Goal: Check status: Check status

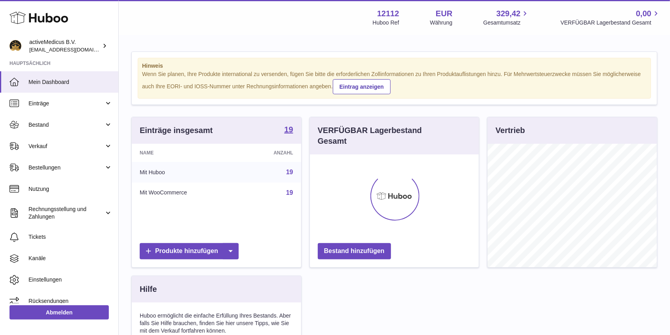
scroll to position [123, 169]
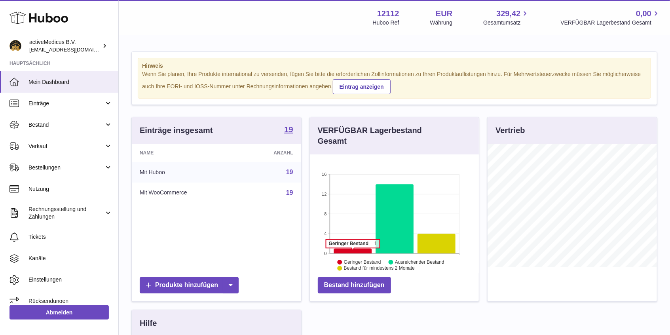
click at [352, 252] on icon at bounding box center [352, 250] width 38 height 5
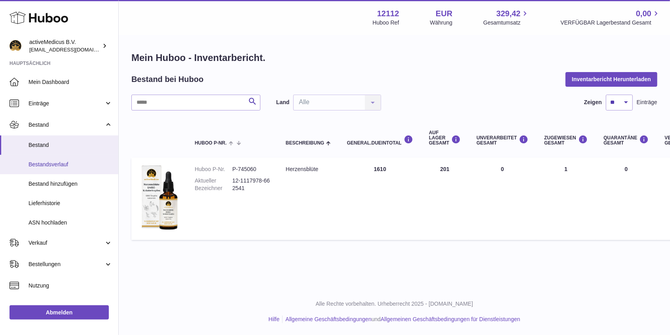
click at [60, 163] on span "Bestandsverlauf" at bounding box center [70, 165] width 84 height 8
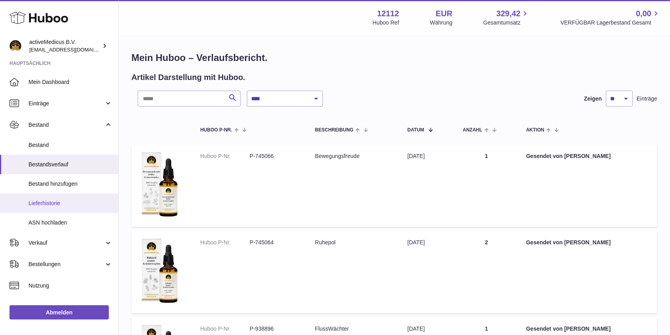
click at [59, 203] on span "Lieferhistorie" at bounding box center [70, 203] width 84 height 8
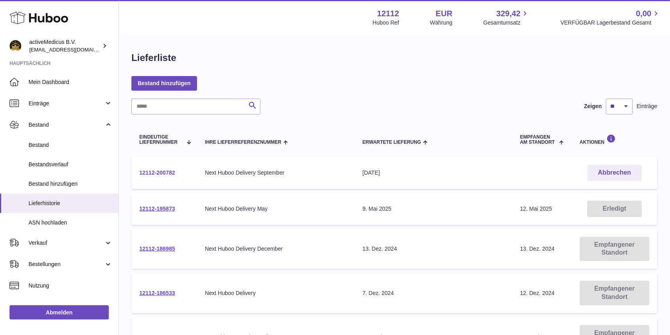
click at [154, 172] on link "12112-200782" at bounding box center [157, 172] width 36 height 6
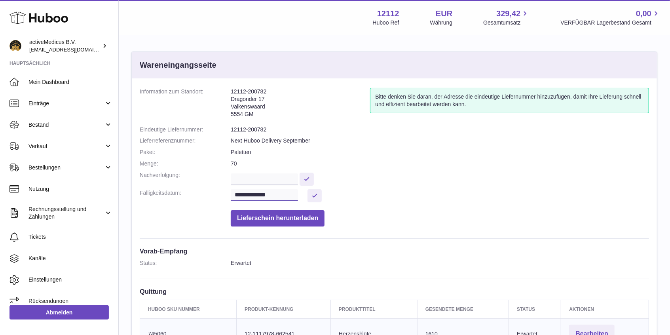
click at [264, 196] on input "**********" at bounding box center [264, 195] width 67 height 12
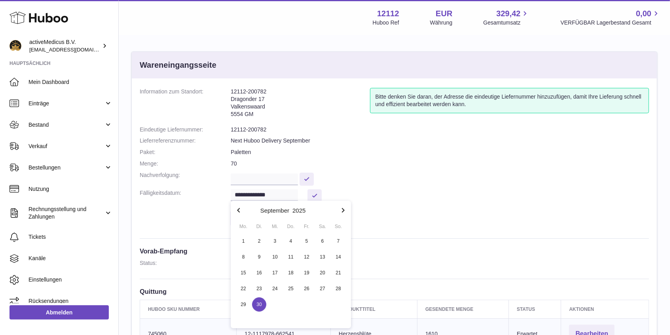
click at [342, 210] on icon "button" at bounding box center [342, 209] width 9 height 9
click at [259, 256] on span "7" at bounding box center [259, 257] width 14 height 14
type input "**********"
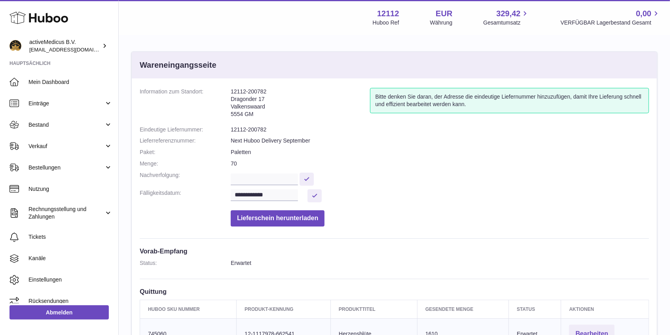
click at [369, 183] on dd at bounding box center [440, 178] width 418 height 14
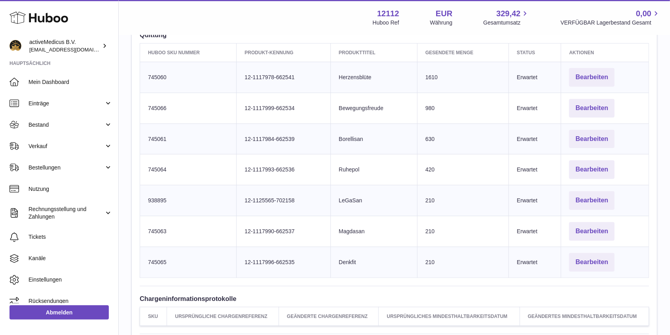
scroll to position [342, 0]
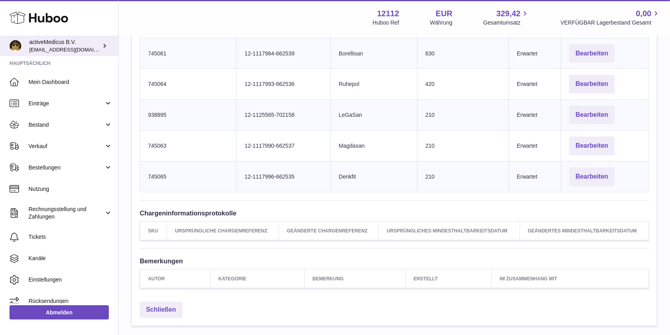
click at [11, 45] on img at bounding box center [15, 46] width 12 height 12
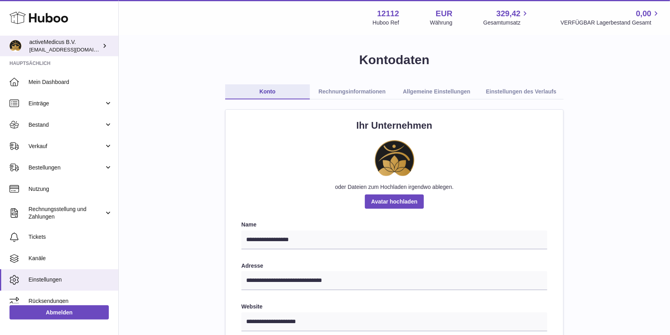
click at [13, 44] on img at bounding box center [15, 46] width 12 height 12
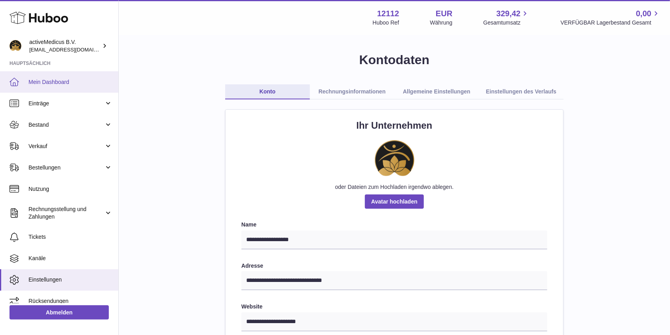
click at [50, 81] on span "Mein Dashboard" at bounding box center [70, 82] width 84 height 8
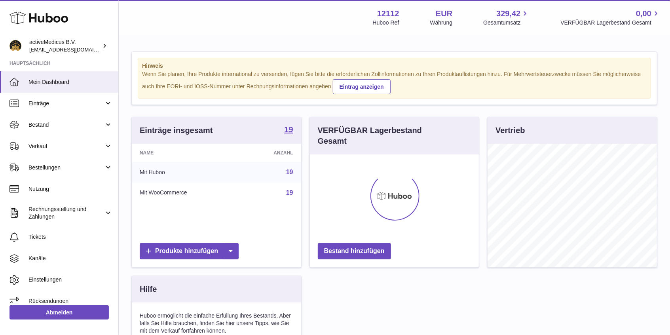
scroll to position [123, 169]
